Goal: Task Accomplishment & Management: Manage account settings

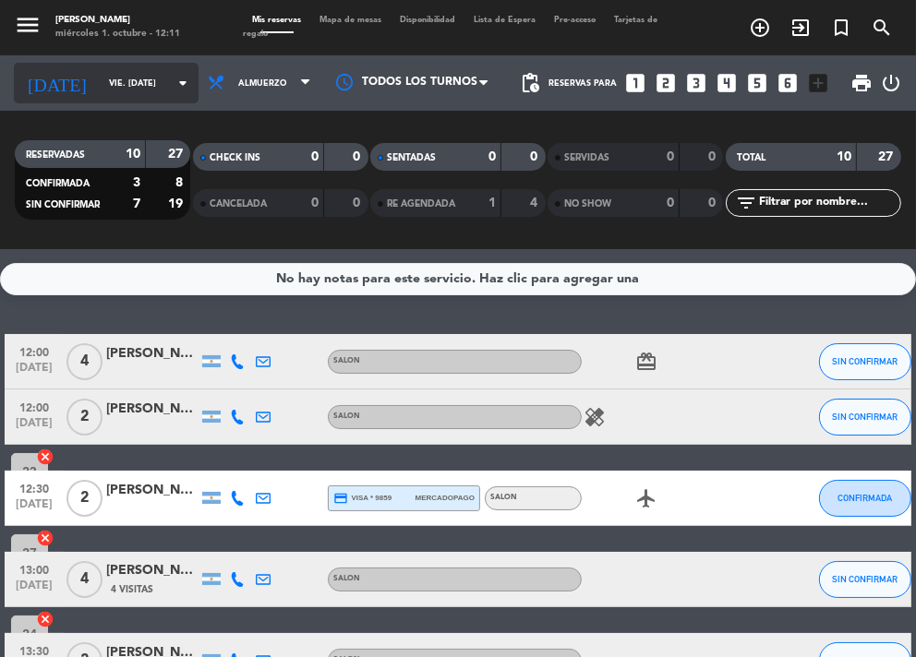
drag, startPoint x: 0, startPoint y: 0, endPoint x: 122, endPoint y: 82, distance: 146.9
click at [122, 82] on input "vie. [DATE]" at bounding box center [159, 83] width 118 height 29
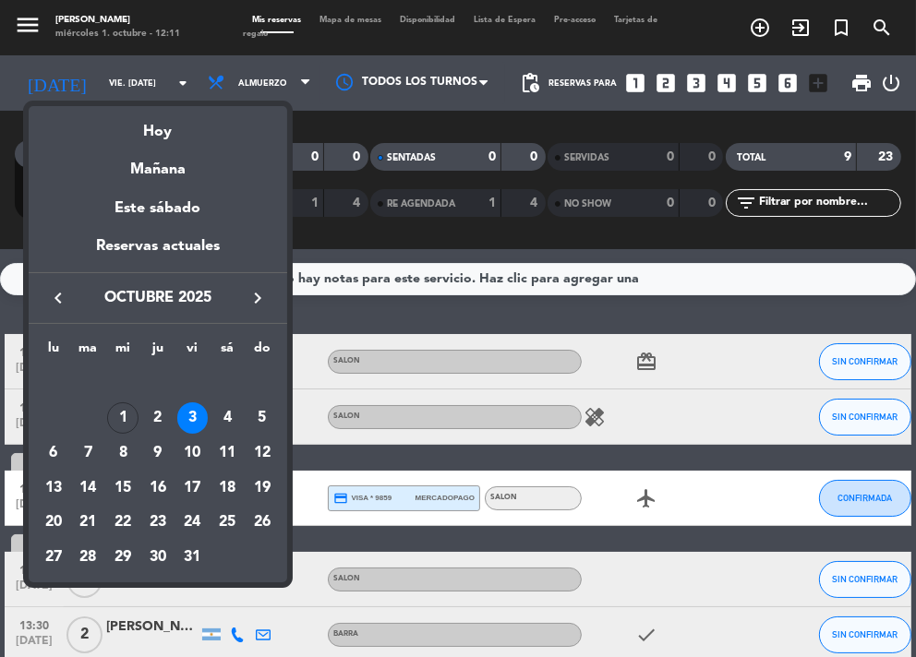
click at [249, 301] on icon "keyboard_arrow_right" at bounding box center [257, 298] width 22 height 22
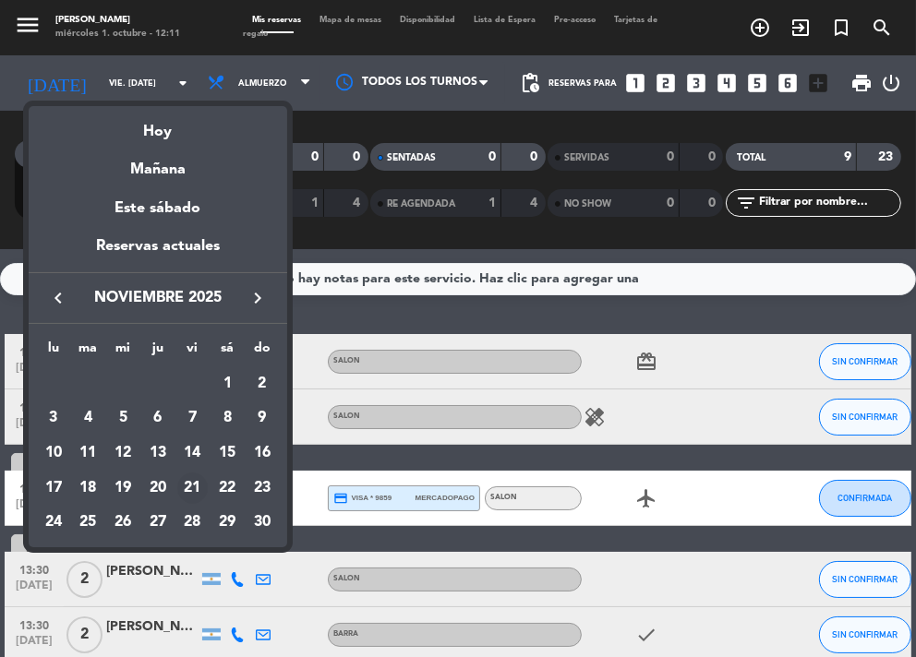
click at [187, 496] on div "21" at bounding box center [192, 488] width 31 height 31
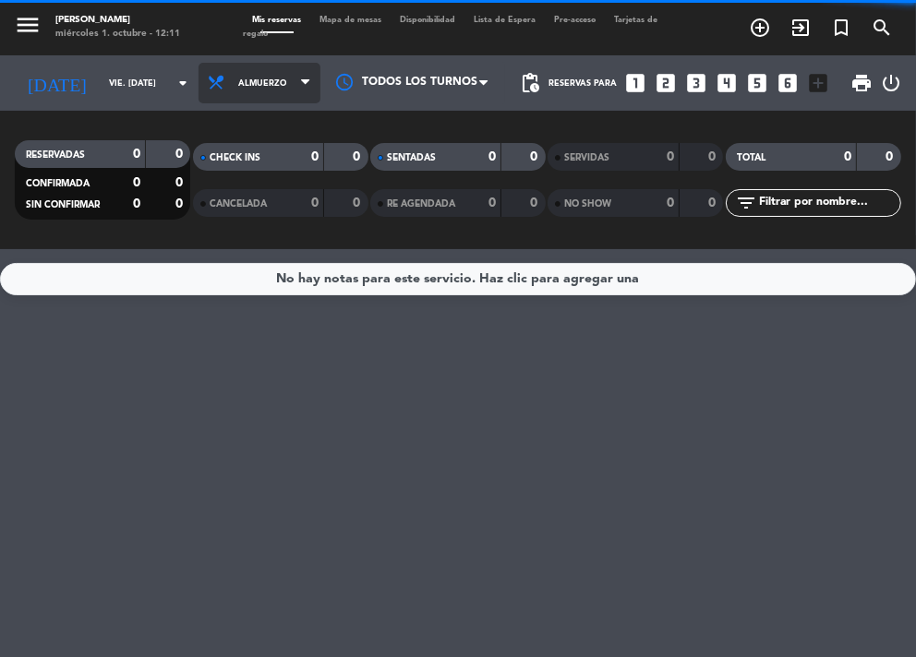
click at [279, 82] on span "Almuerzo" at bounding box center [259, 83] width 122 height 41
click at [251, 204] on div "menu NAKAMA RAMEN miércoles 1. octubre - 12:11 Mis reservas Mapa de mesas Dispo…" at bounding box center [458, 124] width 916 height 249
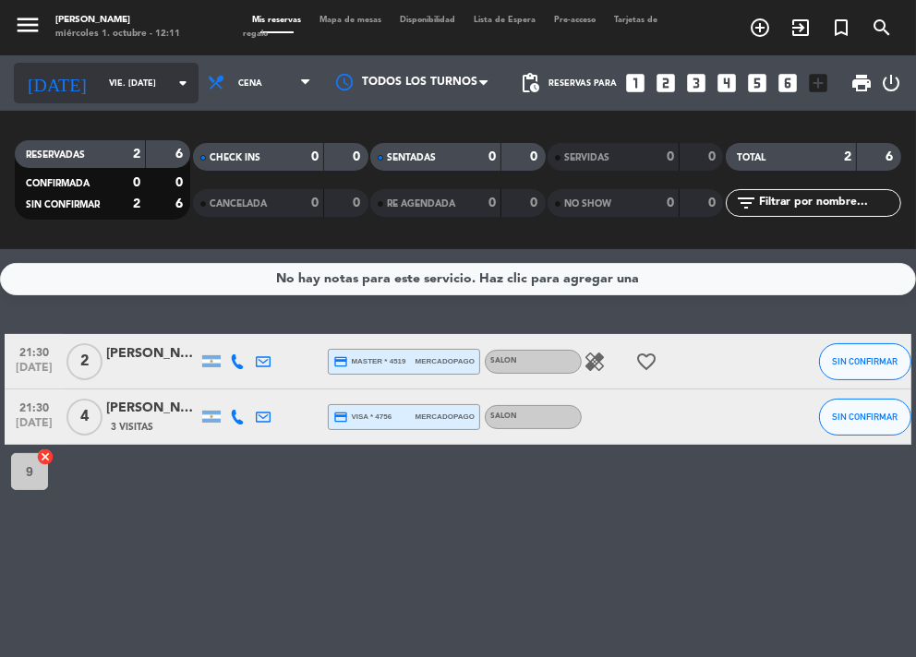
click at [125, 86] on input "vie. [DATE]" at bounding box center [159, 83] width 118 height 29
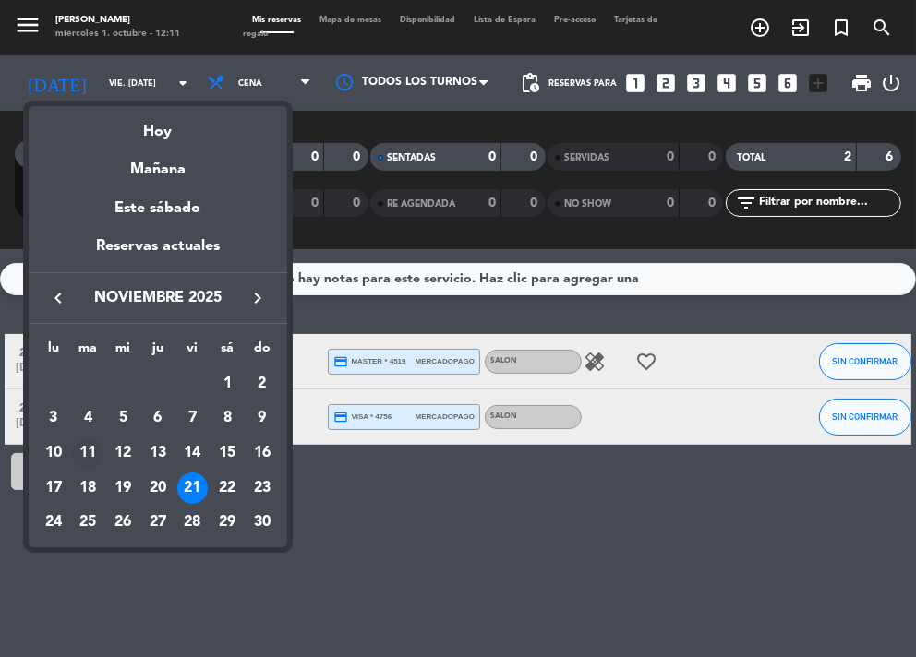
click at [90, 454] on div "11" at bounding box center [87, 452] width 31 height 31
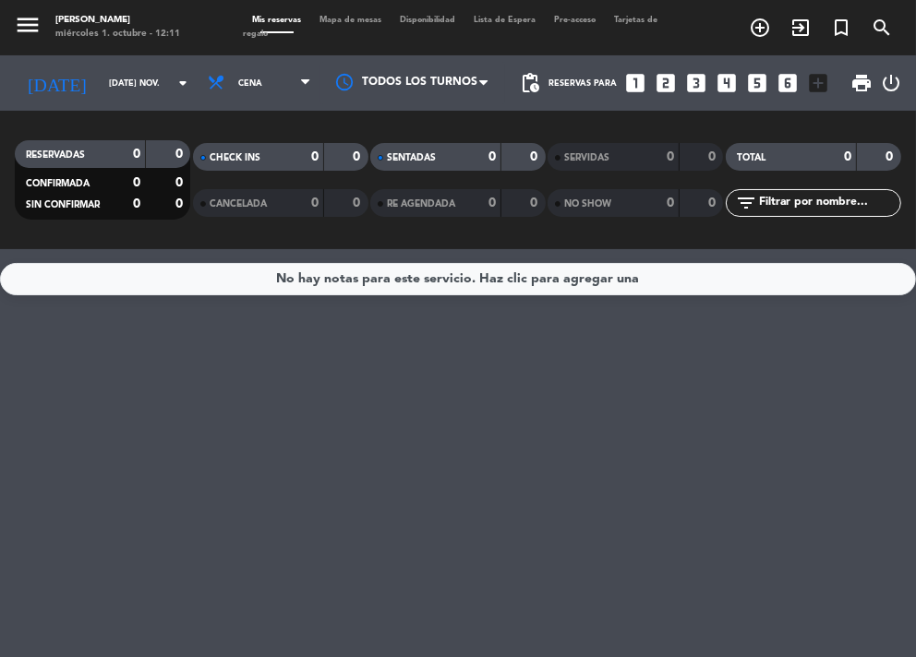
drag, startPoint x: 388, startPoint y: 382, endPoint x: 340, endPoint y: 366, distance: 50.5
click at [389, 382] on div "No hay notas para este servicio. Haz clic para agregar una" at bounding box center [458, 453] width 916 height 408
click at [111, 90] on input "[DATE] nov." at bounding box center [159, 83] width 118 height 29
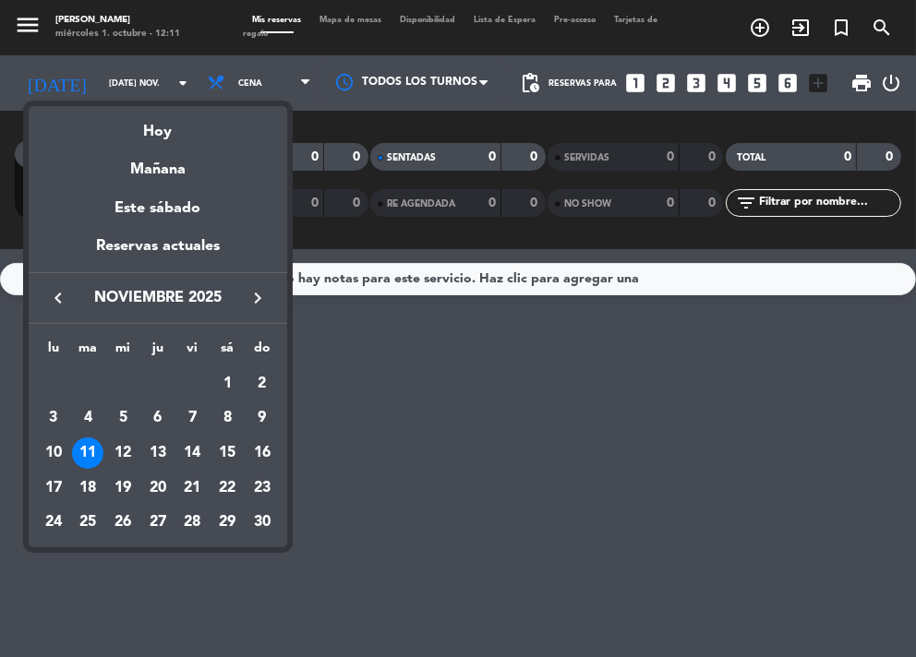
click at [195, 490] on div "21" at bounding box center [192, 488] width 31 height 31
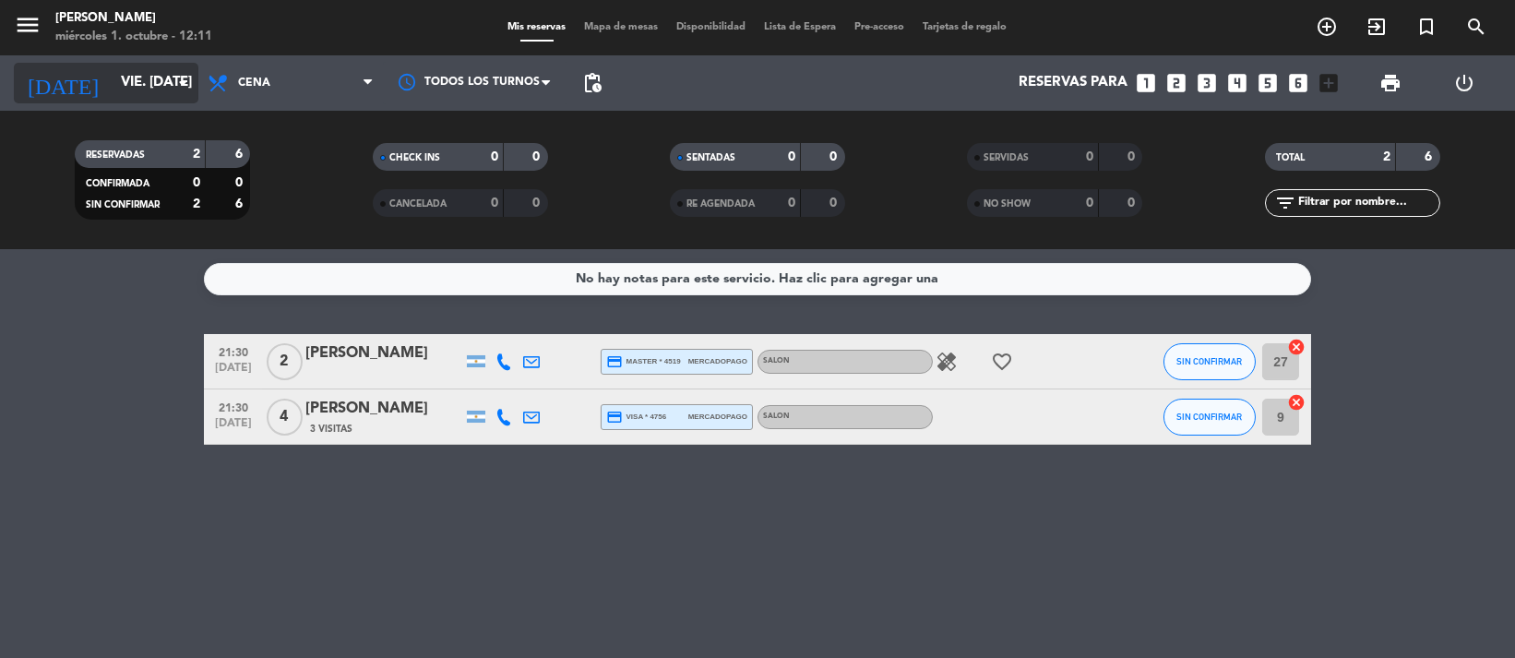
click at [162, 86] on input "vie. [DATE]" at bounding box center [203, 83] width 182 height 35
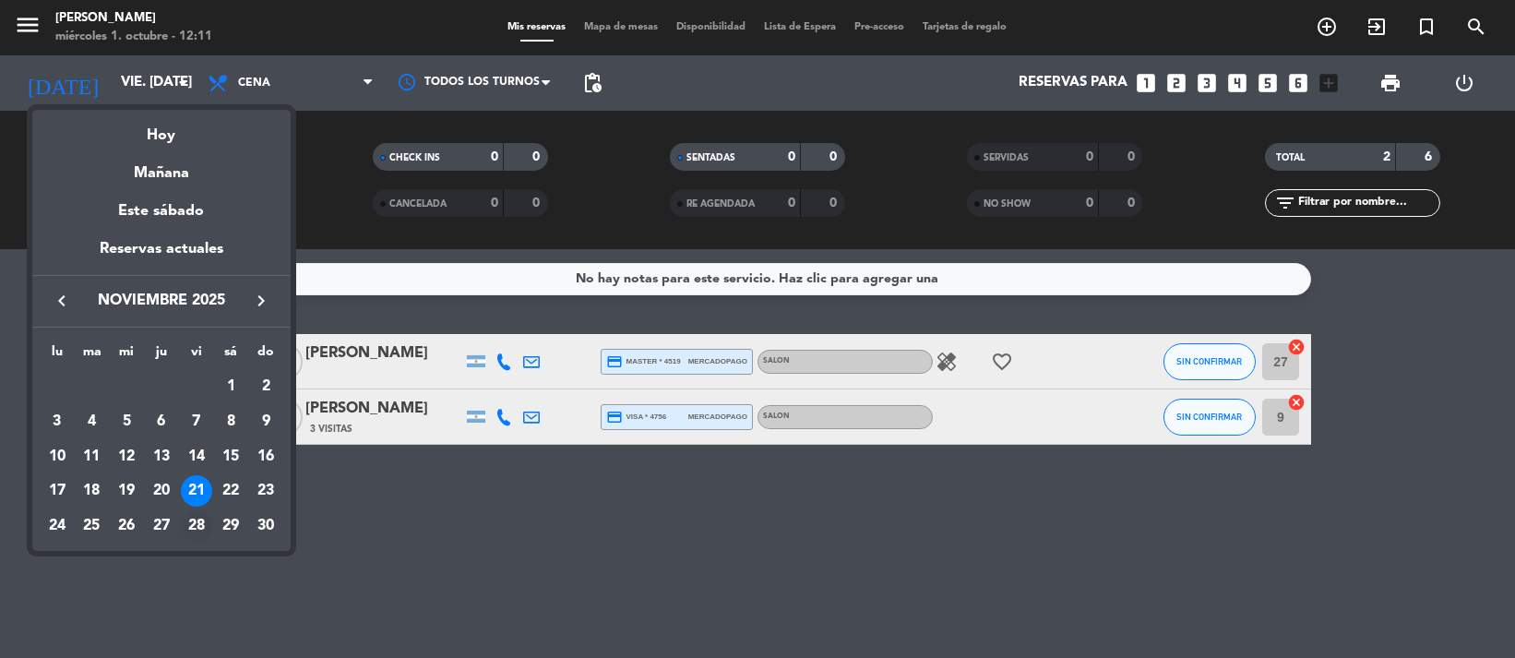
click at [186, 532] on div "28" at bounding box center [196, 525] width 31 height 31
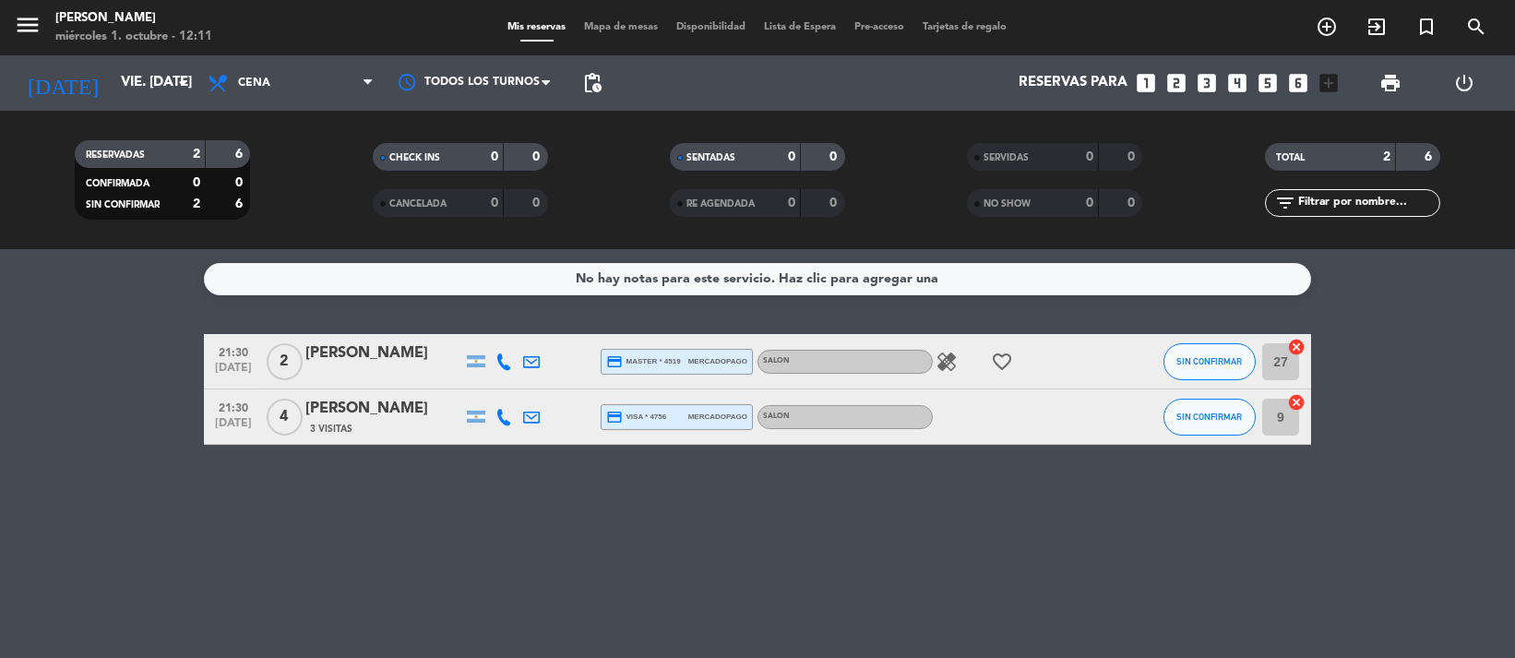
type input "vie. [DATE]"
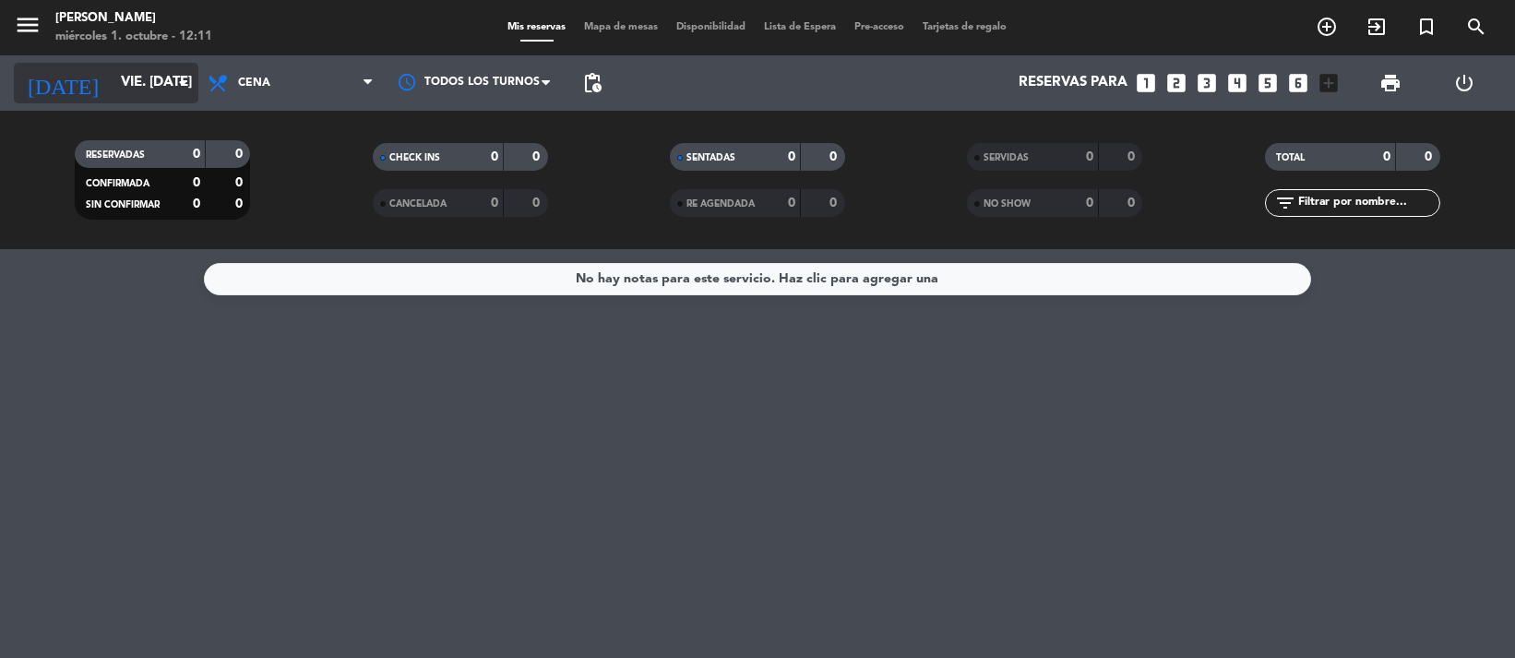
click at [114, 66] on input "vie. [DATE]" at bounding box center [203, 83] width 182 height 35
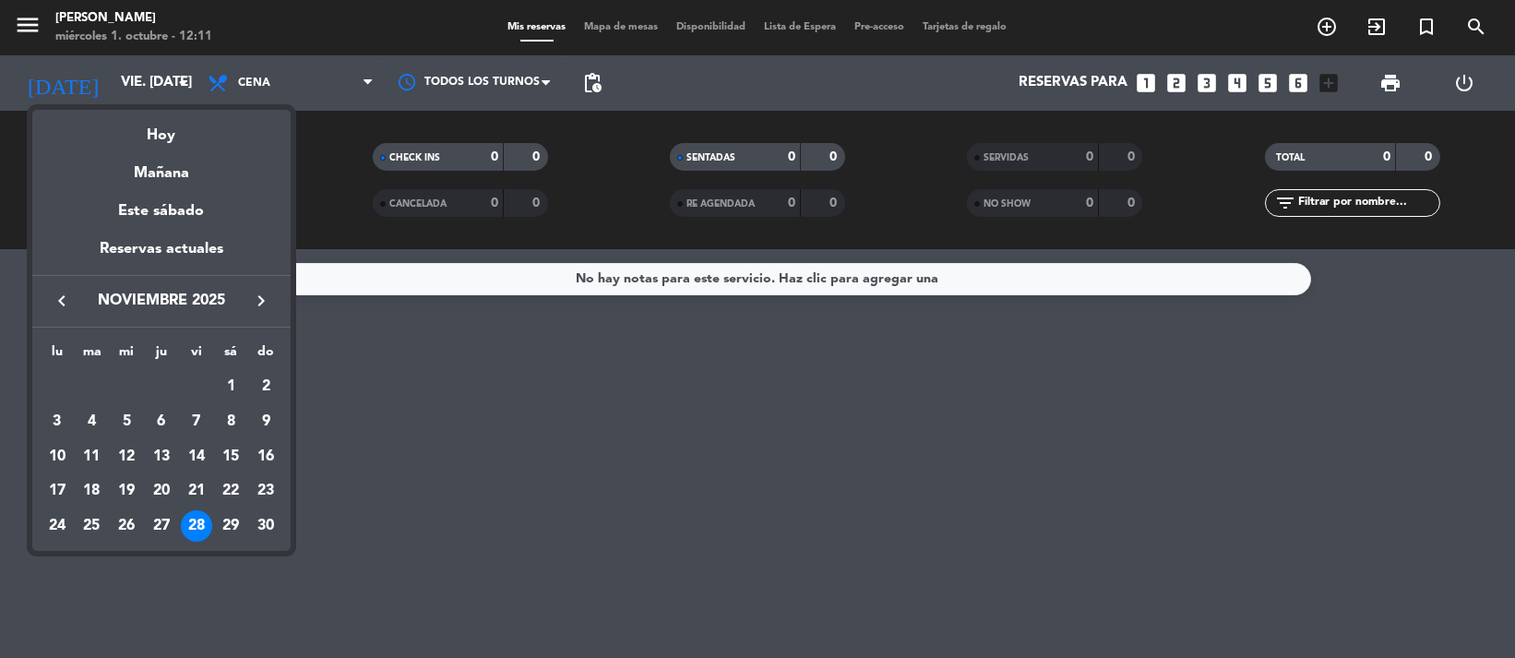
click at [915, 19] on div at bounding box center [757, 329] width 1515 height 658
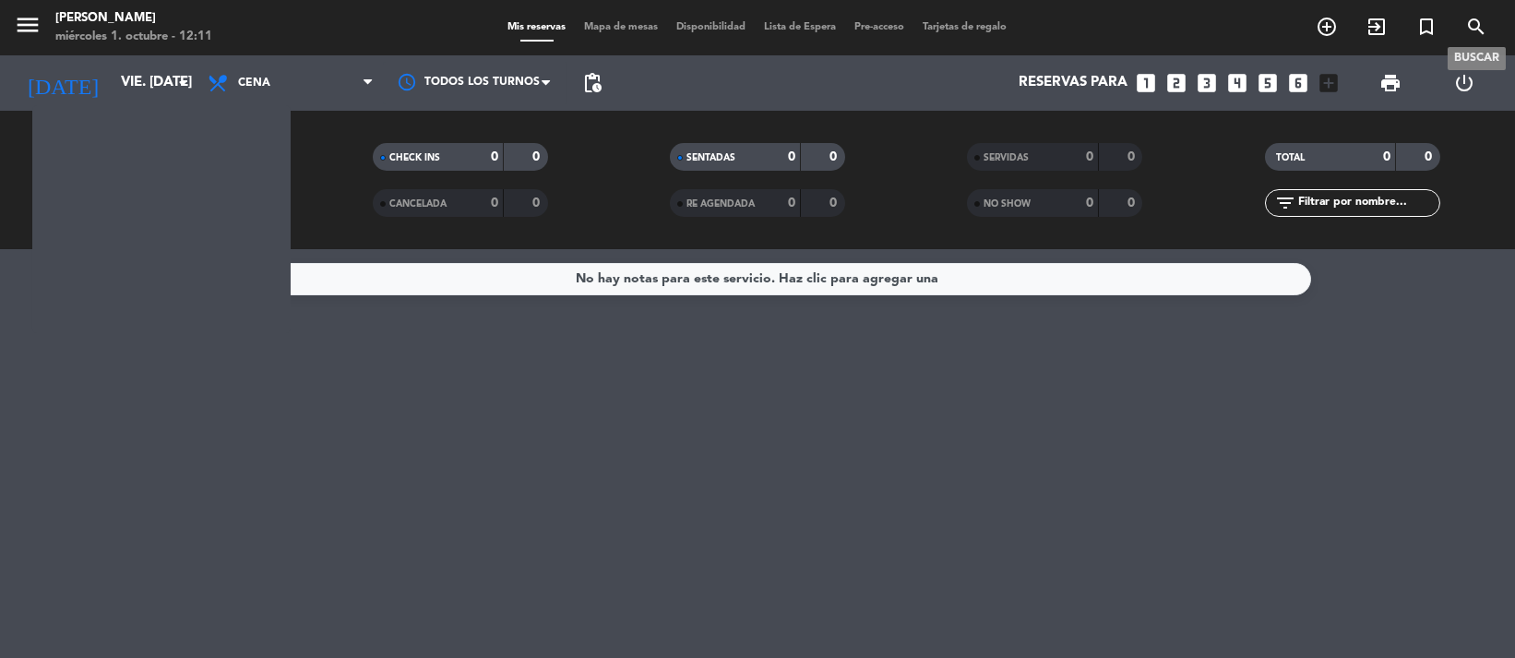
click at [915, 21] on icon "search" at bounding box center [1477, 27] width 22 height 22
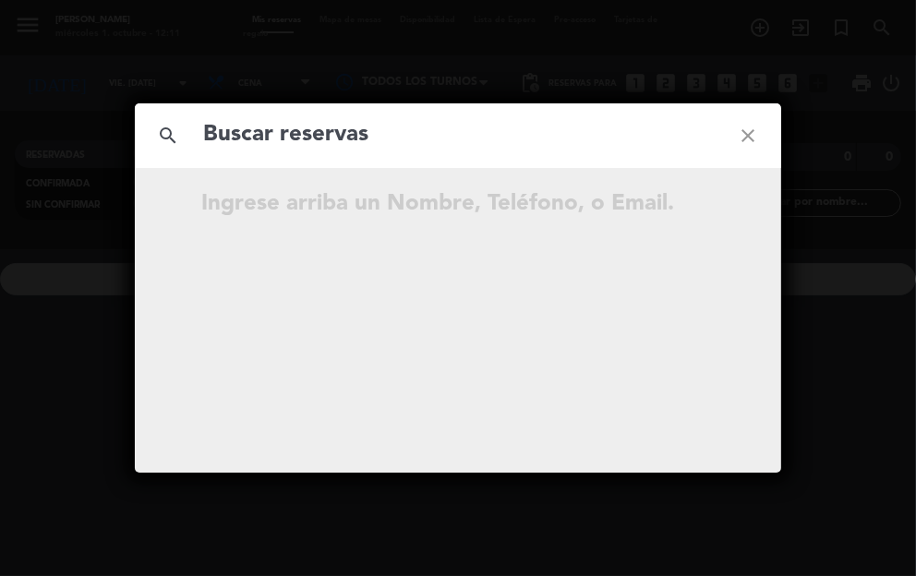
click at [509, 121] on input "text" at bounding box center [457, 135] width 513 height 38
paste input "[PERSON_NAME]"
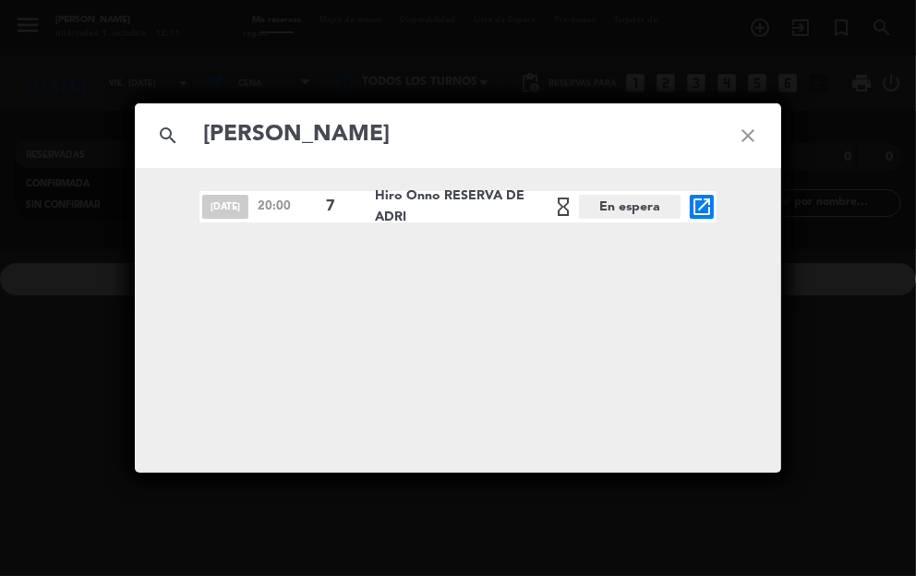
type input "[PERSON_NAME]"
click at [627, 201] on span "En espera" at bounding box center [630, 207] width 102 height 24
click at [701, 212] on icon "open_in_new" at bounding box center [701, 207] width 22 height 22
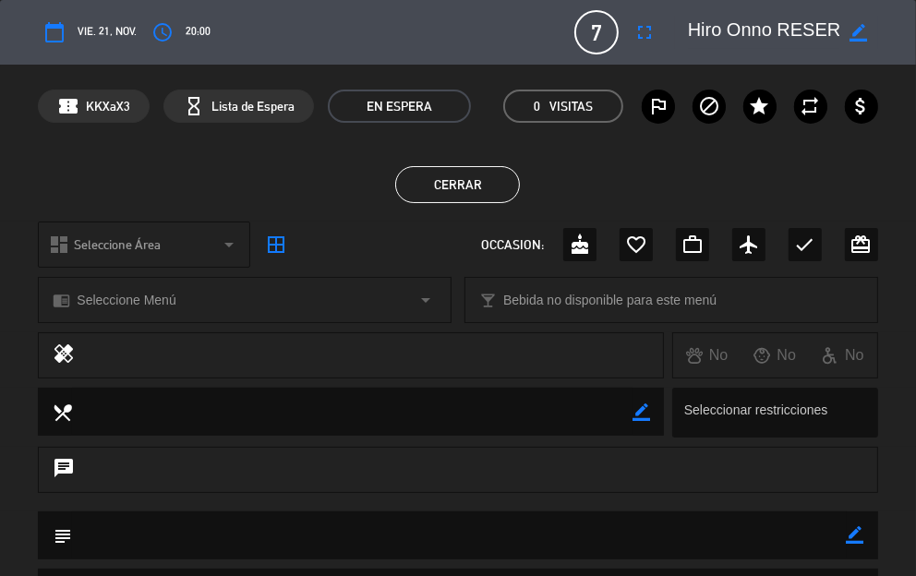
click at [389, 102] on span "EN ESPERA" at bounding box center [399, 106] width 143 height 33
click at [420, 103] on span "EN ESPERA" at bounding box center [399, 106] width 143 height 33
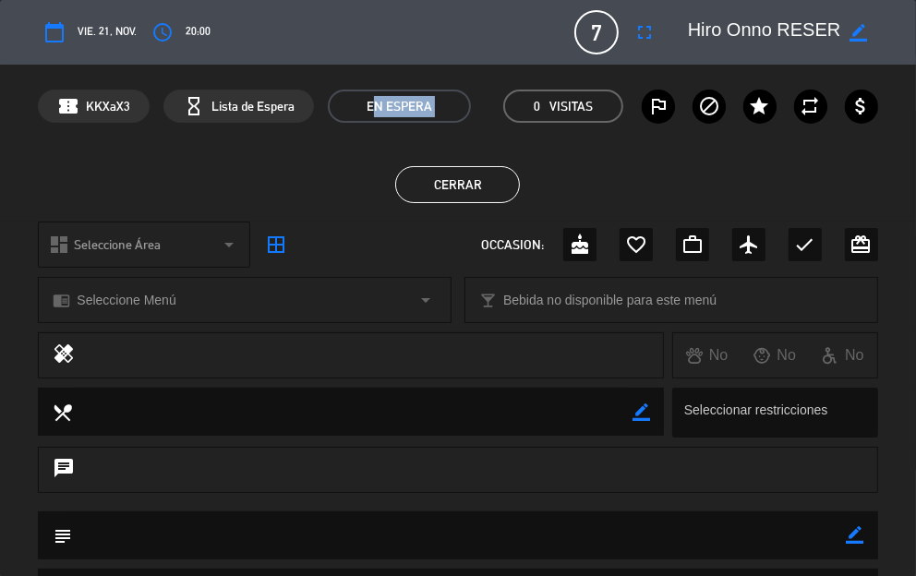
click at [402, 110] on span "EN ESPERA" at bounding box center [399, 106] width 143 height 33
click at [249, 107] on span "Lista de Espera" at bounding box center [252, 106] width 83 height 21
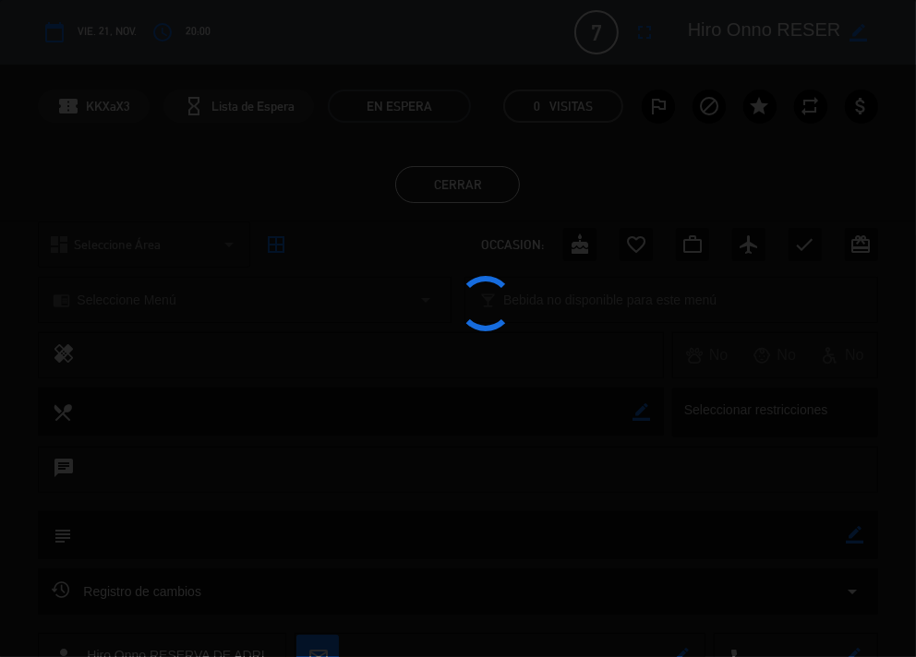
click at [596, 458] on div at bounding box center [458, 328] width 916 height 657
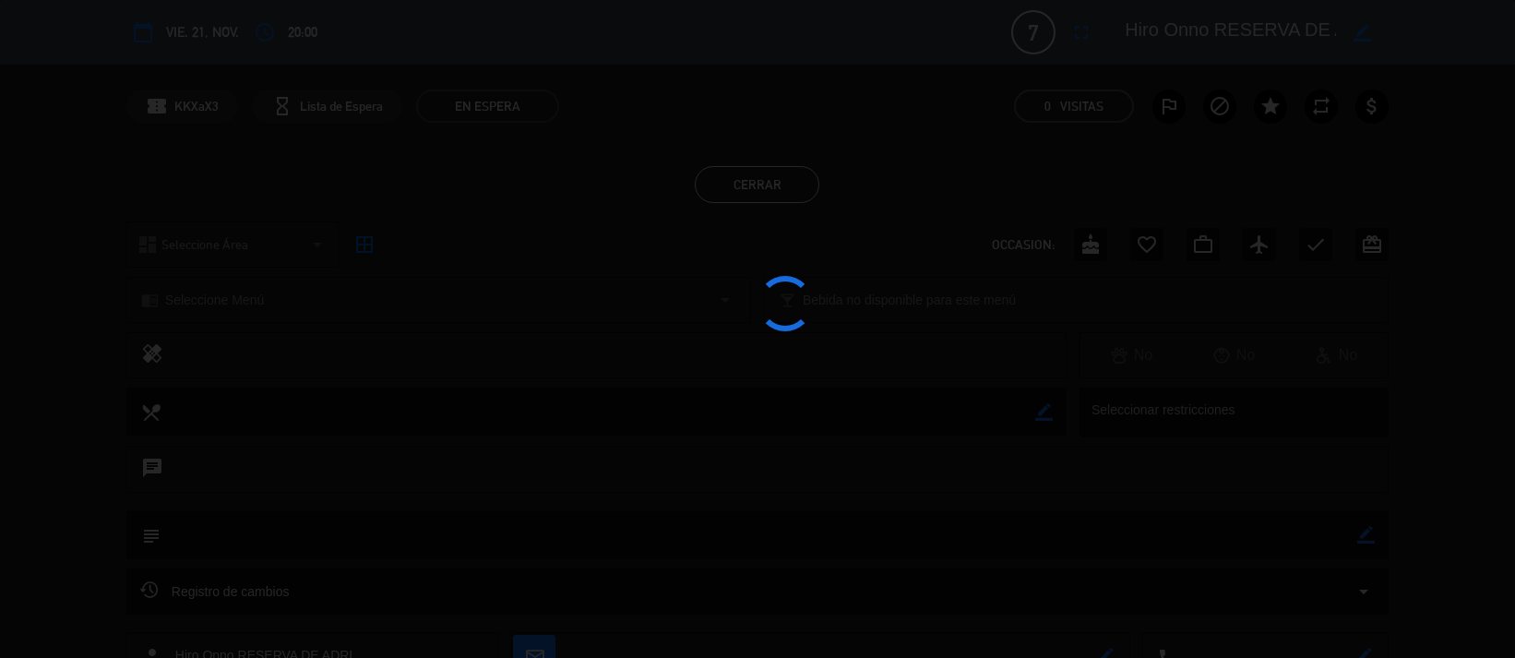
click at [814, 318] on div at bounding box center [757, 329] width 1515 height 658
click at [838, 319] on div at bounding box center [757, 329] width 1515 height 658
